Goal: Transaction & Acquisition: Book appointment/travel/reservation

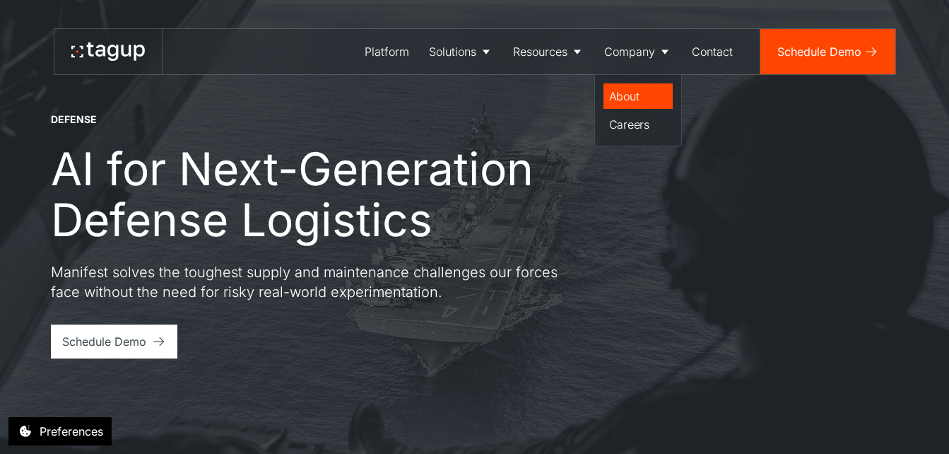
click at [620, 97] on div "About" at bounding box center [638, 96] width 58 height 17
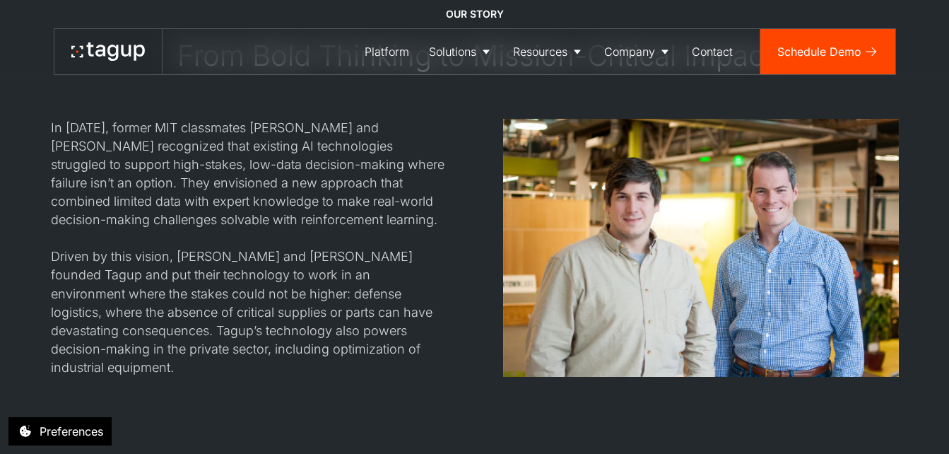
scroll to position [1131, 0]
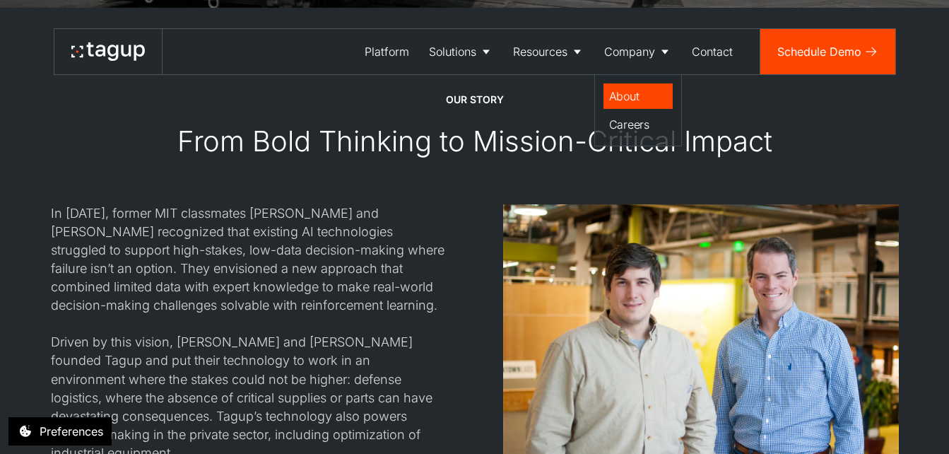
click at [632, 97] on div "About" at bounding box center [638, 96] width 58 height 17
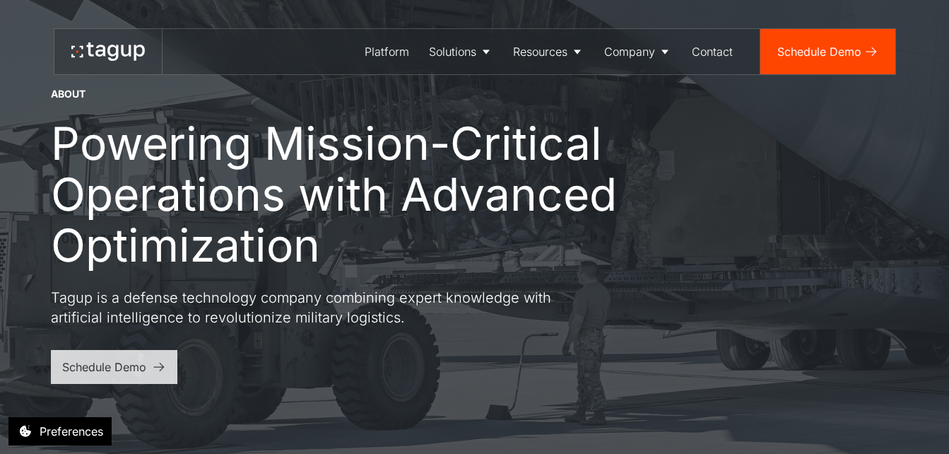
click at [127, 365] on div "Schedule Demo" at bounding box center [104, 366] width 84 height 17
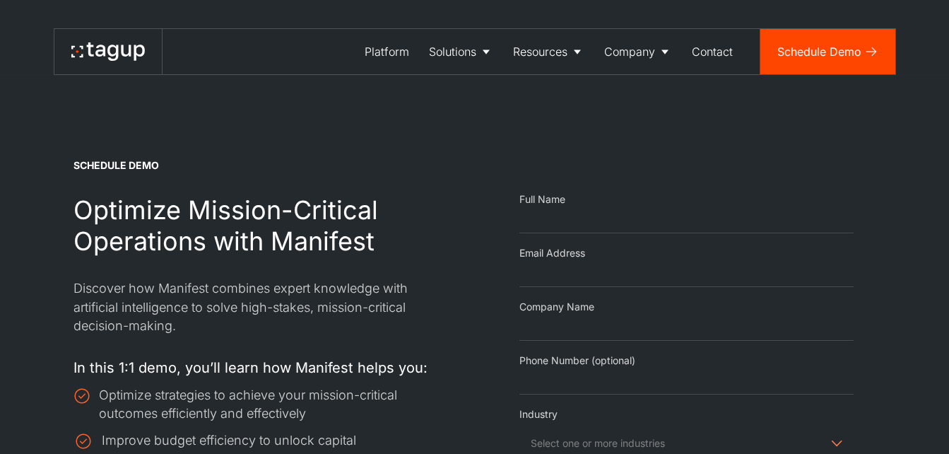
select select "Request Demo Form"
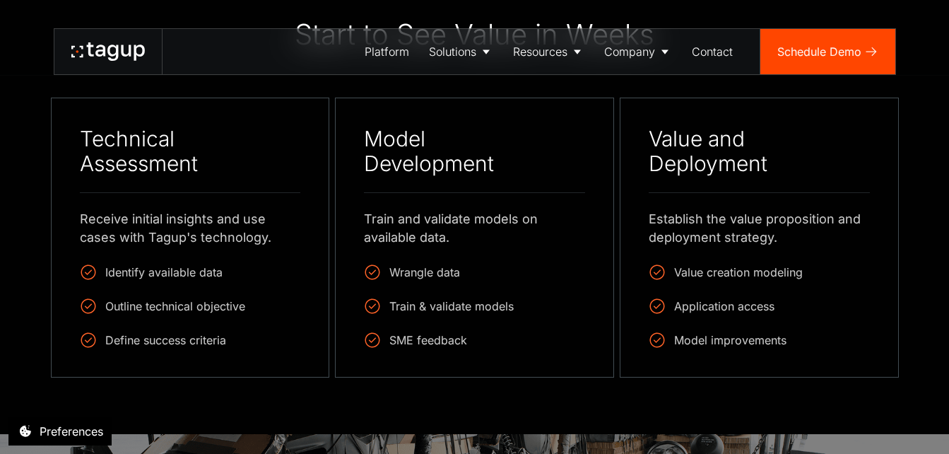
scroll to position [919, 0]
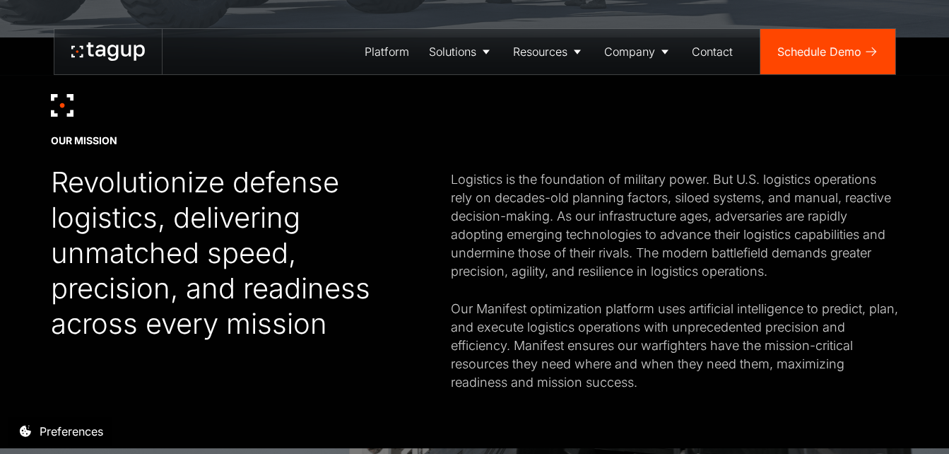
scroll to position [424, 0]
